Goal: Find contact information: Find contact information

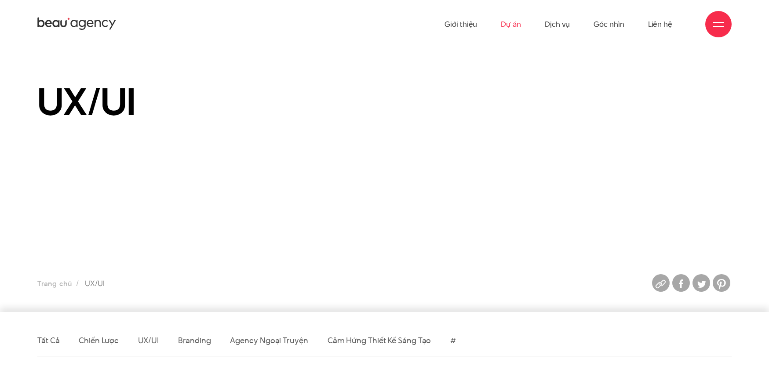
click at [514, 24] on link "Dự án" at bounding box center [511, 24] width 20 height 48
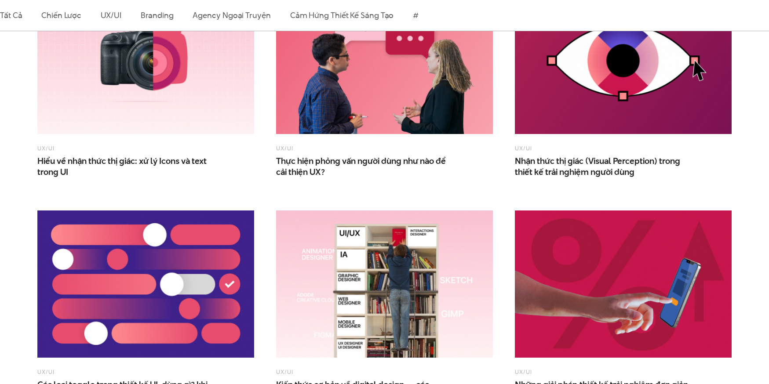
scroll to position [835, 0]
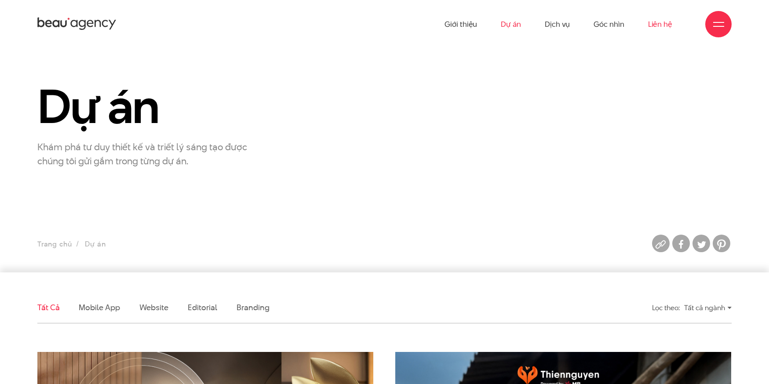
click at [656, 25] on link "Liên hệ" at bounding box center [660, 24] width 24 height 48
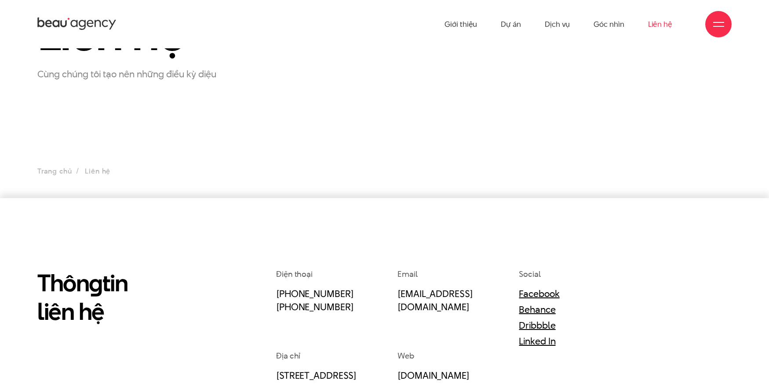
scroll to position [185, 0]
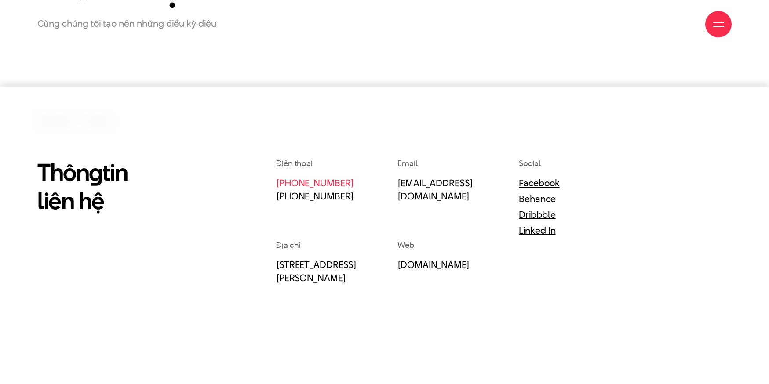
click at [342, 185] on link "[PHONE_NUMBER]" at bounding box center [314, 182] width 77 height 13
